Goal: Check status: Check status

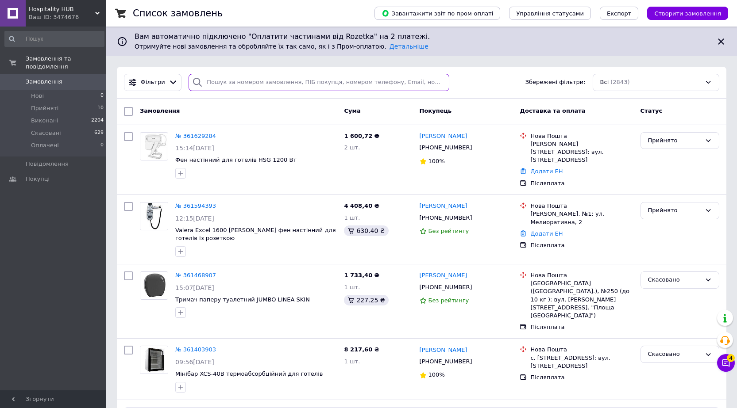
click at [221, 79] on input "search" at bounding box center [318, 82] width 261 height 17
paste input "360743082"
type input "360743082"
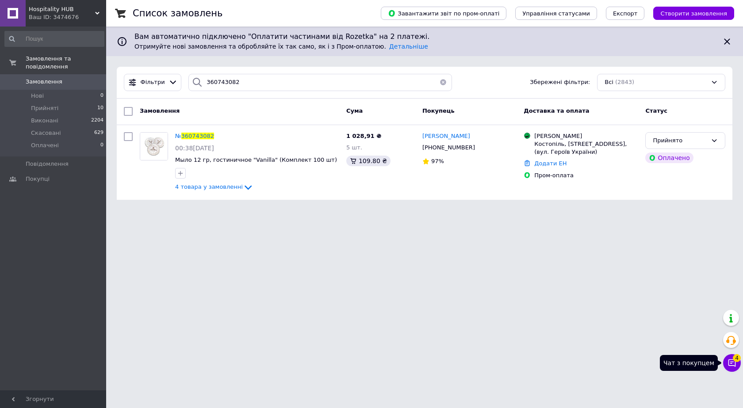
click at [726, 362] on button "Чат з покупцем 4" at bounding box center [732, 363] width 18 height 18
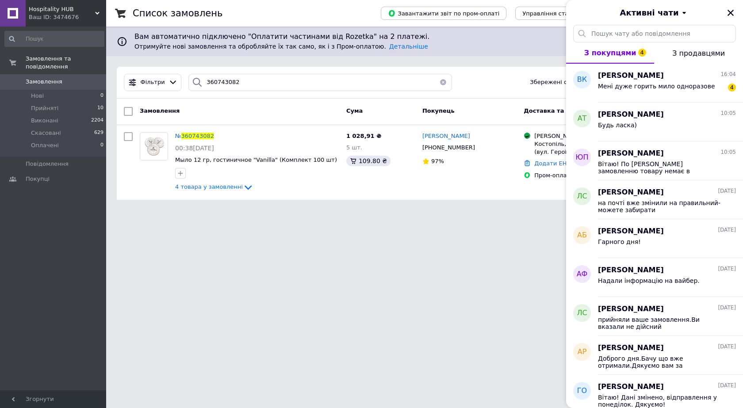
click at [511, 211] on html "Hospitality HUB Ваш ID: 3474676 Сайт Hospitality HUB Кабінет покупця Перевірити…" at bounding box center [371, 105] width 743 height 211
click at [732, 12] on icon "Закрити" at bounding box center [731, 13] width 6 height 6
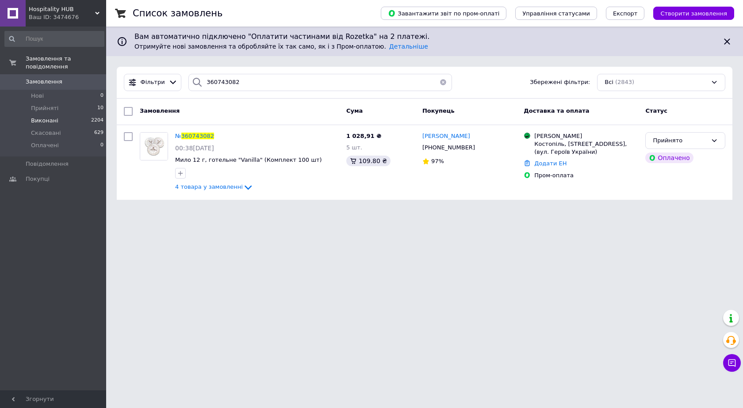
click at [50, 117] on span "Виконані" at bounding box center [44, 121] width 27 height 8
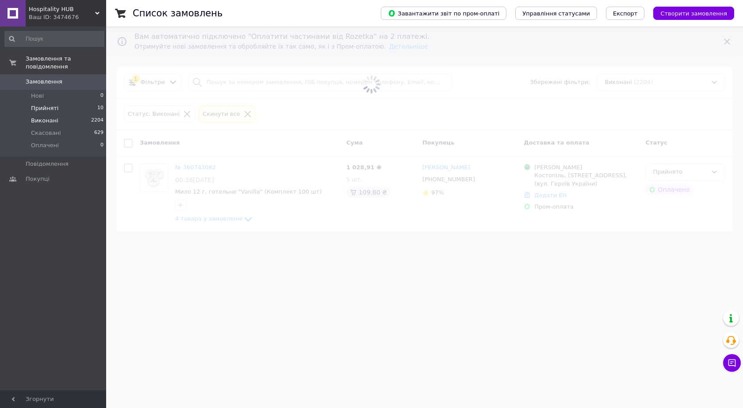
click at [49, 104] on span "Прийняті" at bounding box center [44, 108] width 27 height 8
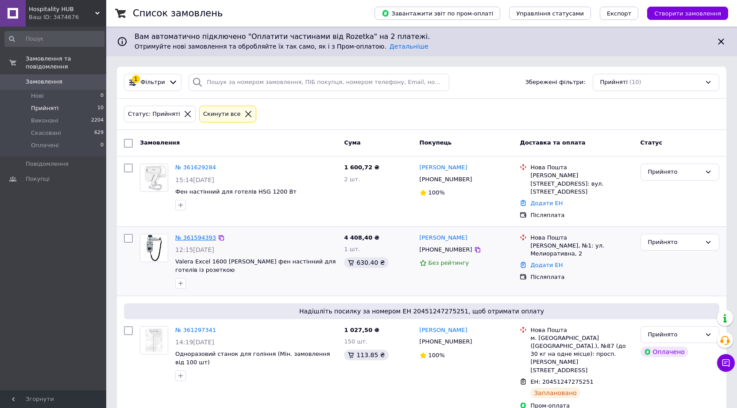
click at [200, 234] on link "№ 361594393" at bounding box center [195, 237] width 41 height 7
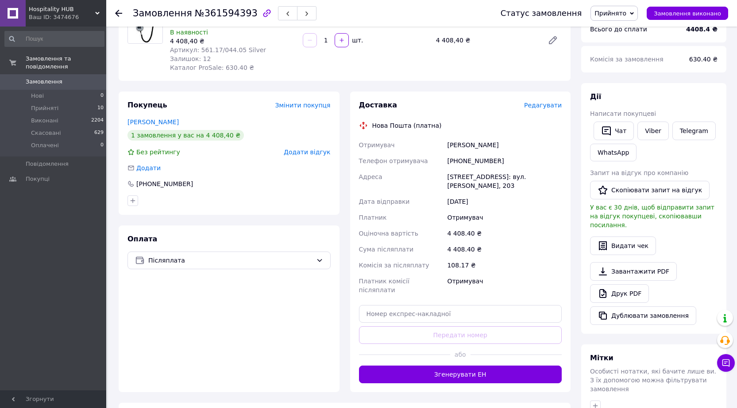
scroll to position [50, 0]
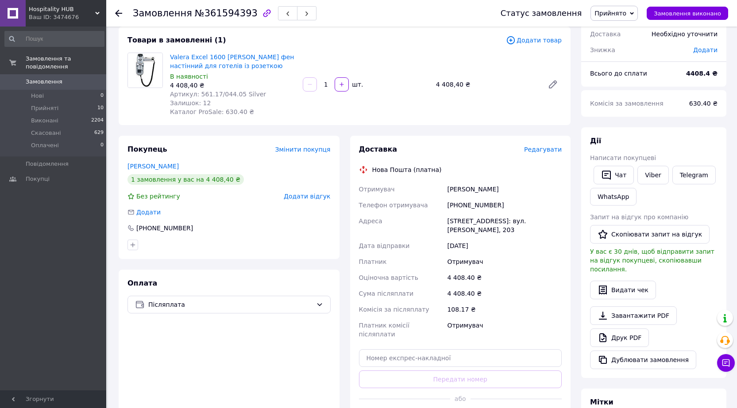
click at [473, 206] on div "[PHONE_NUMBER]" at bounding box center [504, 205] width 118 height 16
copy div "380673124989"
